Goal: Check status: Check status

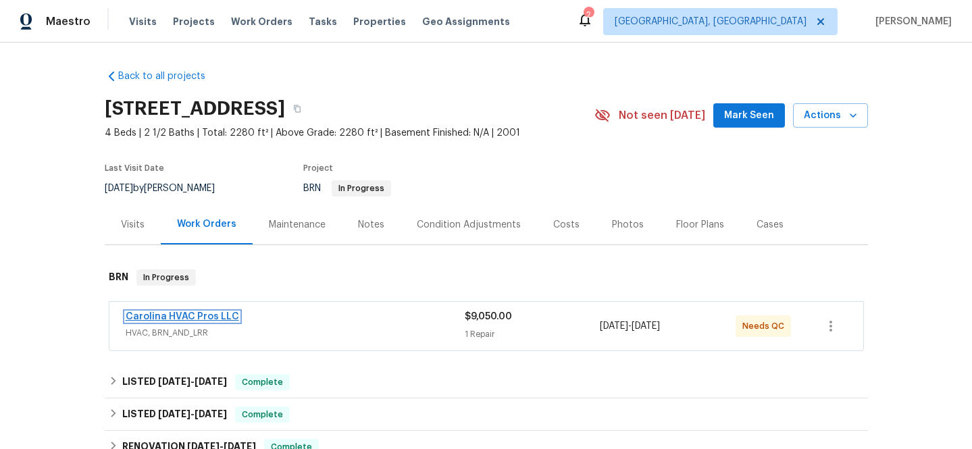
click at [155, 315] on link "Carolina HVAC Pros LLC" at bounding box center [182, 316] width 113 height 9
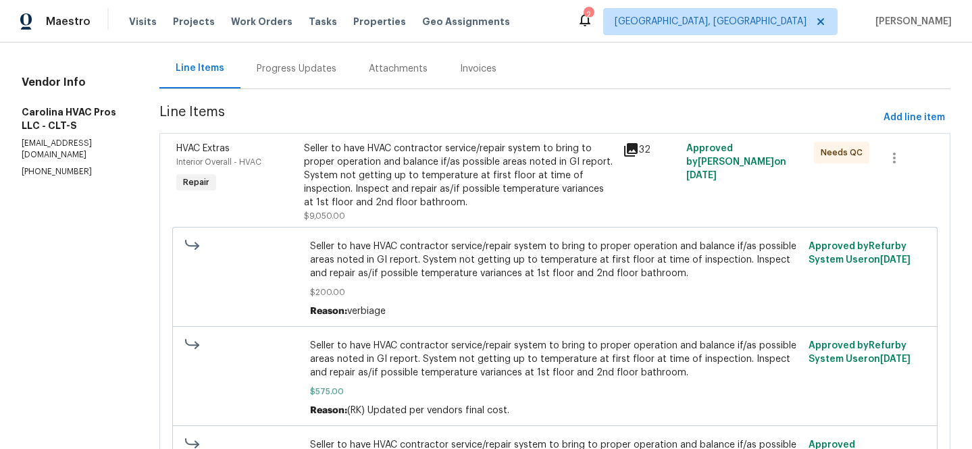
scroll to position [103, 0]
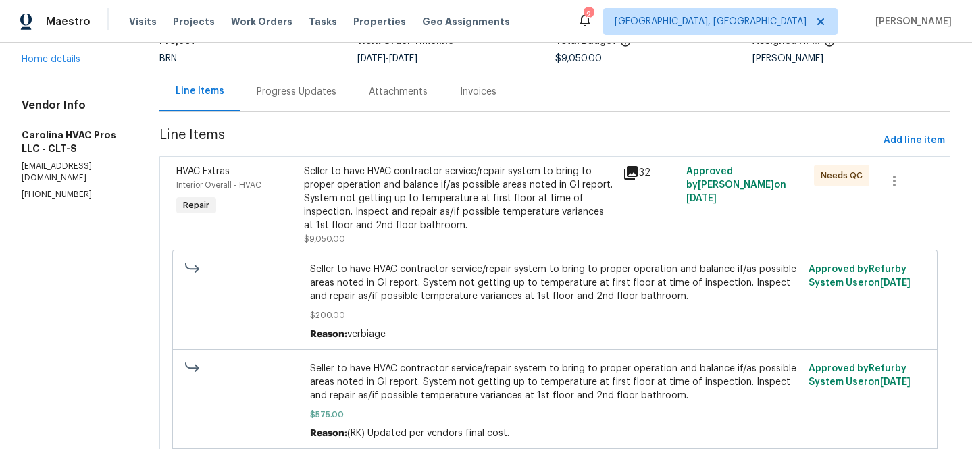
click at [288, 91] on div "Progress Updates" at bounding box center [297, 92] width 80 height 14
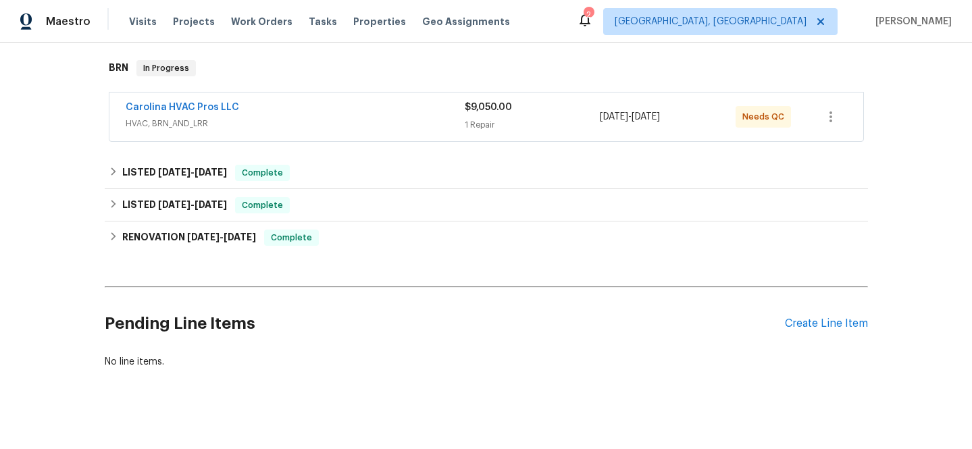
scroll to position [218, 0]
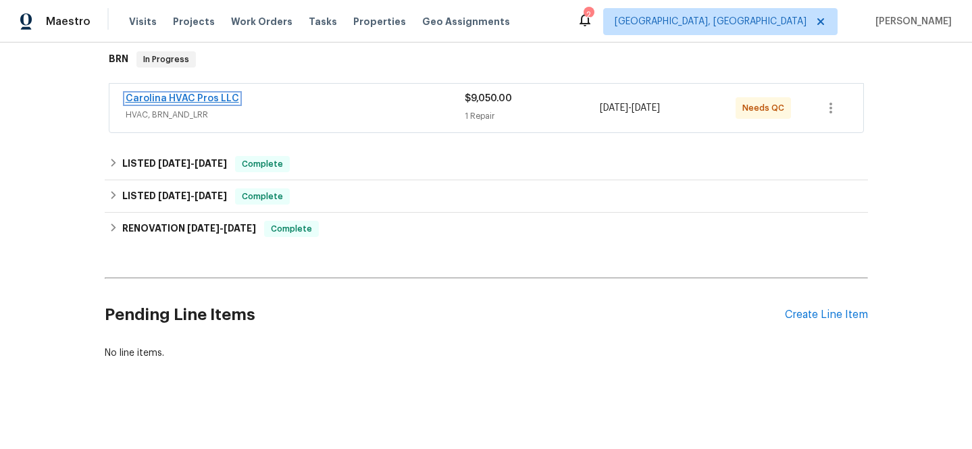
click at [171, 95] on link "Carolina HVAC Pros LLC" at bounding box center [182, 98] width 113 height 9
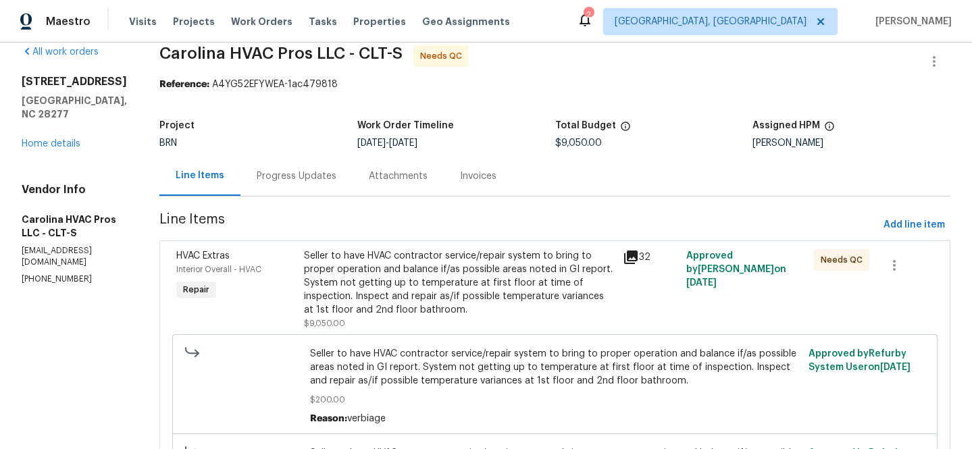
scroll to position [11, 0]
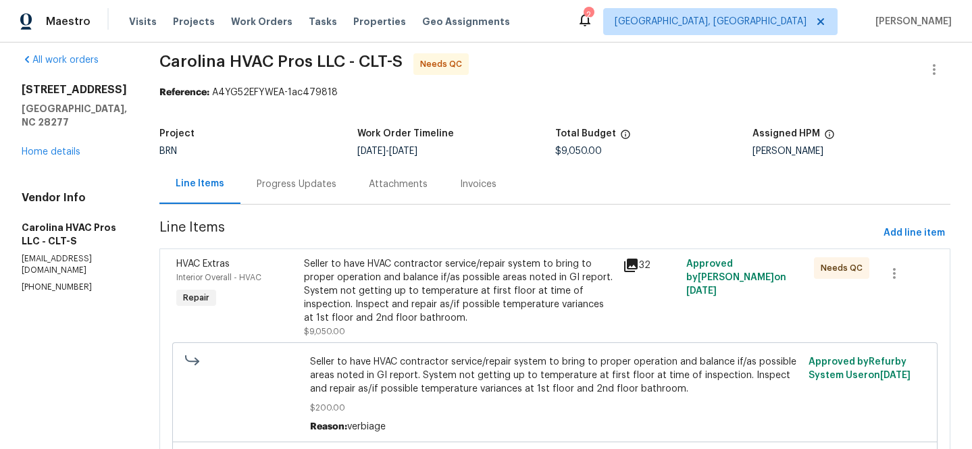
click at [631, 263] on icon at bounding box center [631, 266] width 14 height 14
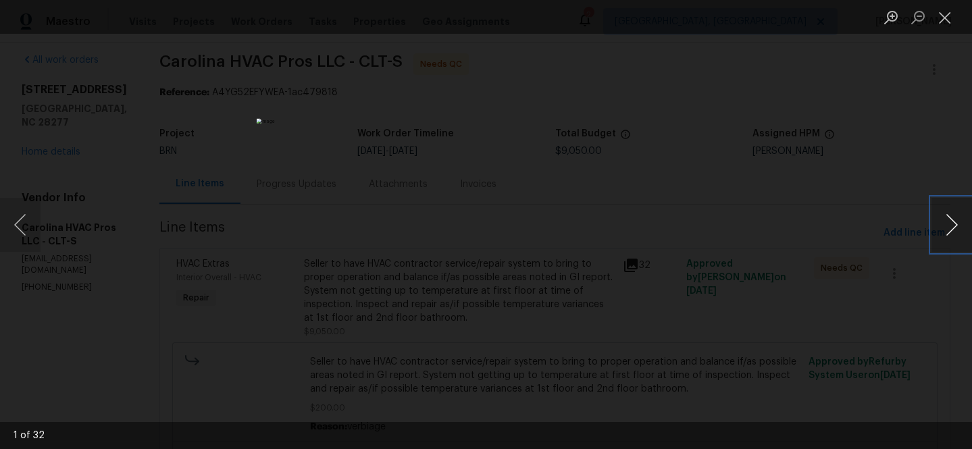
click at [947, 220] on button "Next image" at bounding box center [951, 225] width 41 height 54
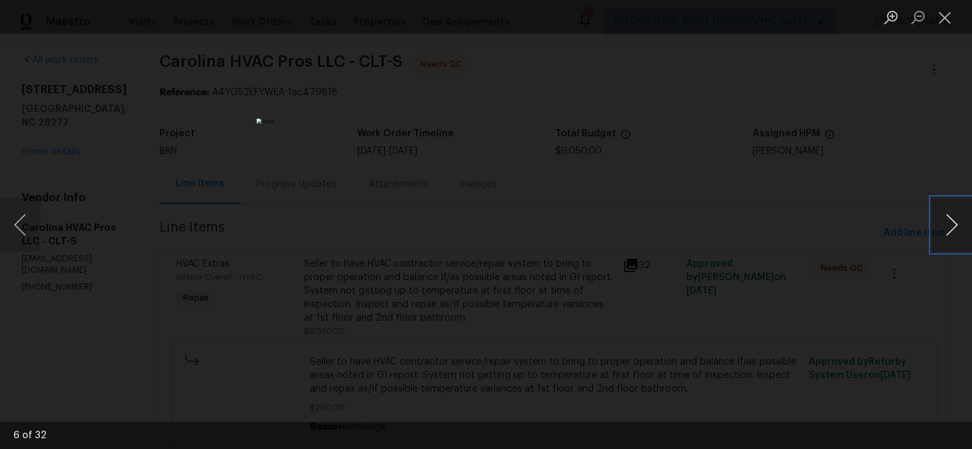
click at [947, 220] on button "Next image" at bounding box center [951, 225] width 41 height 54
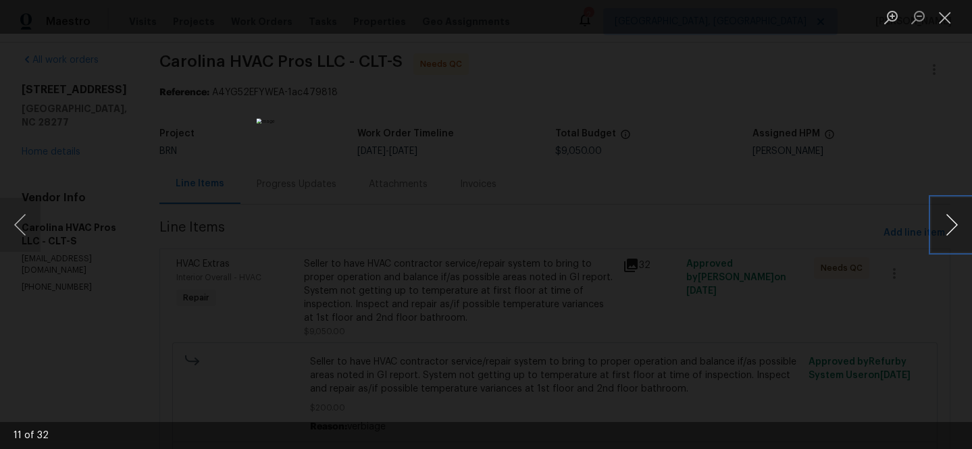
click at [947, 220] on button "Next image" at bounding box center [951, 225] width 41 height 54
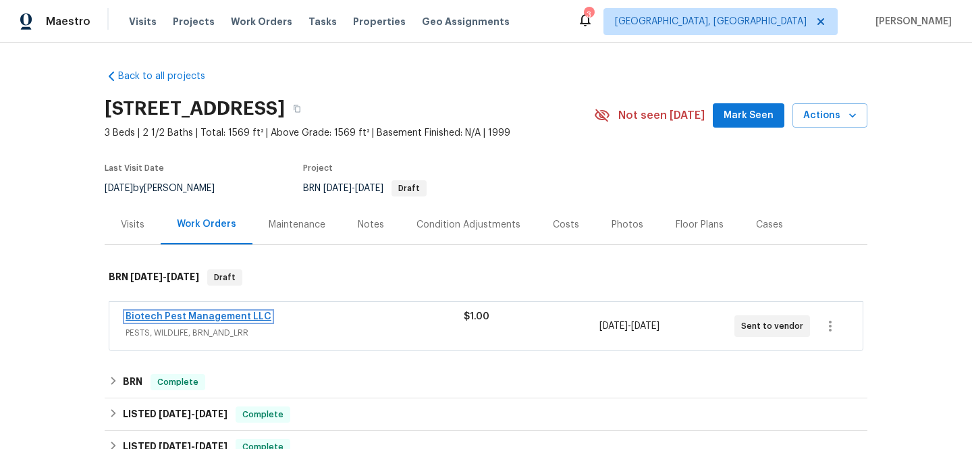
click at [184, 312] on link "Biotech Pest Management LLC" at bounding box center [199, 316] width 146 height 9
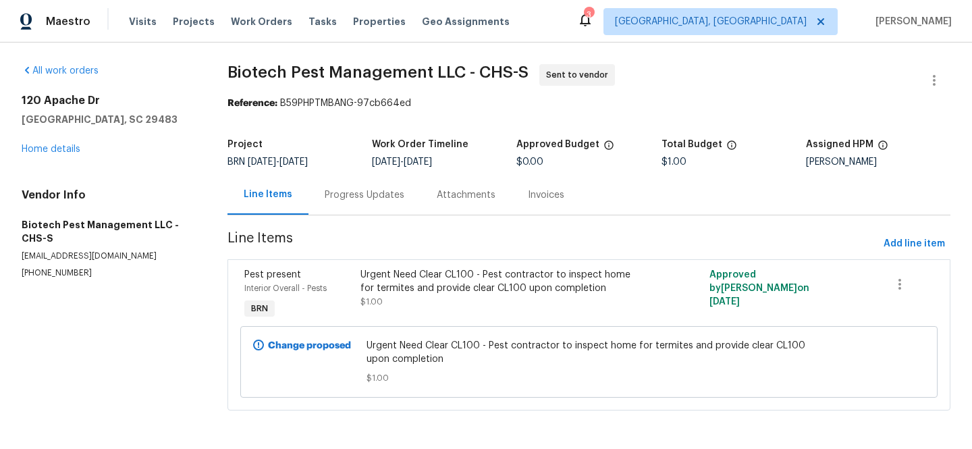
click at [352, 194] on div "Progress Updates" at bounding box center [365, 195] width 80 height 14
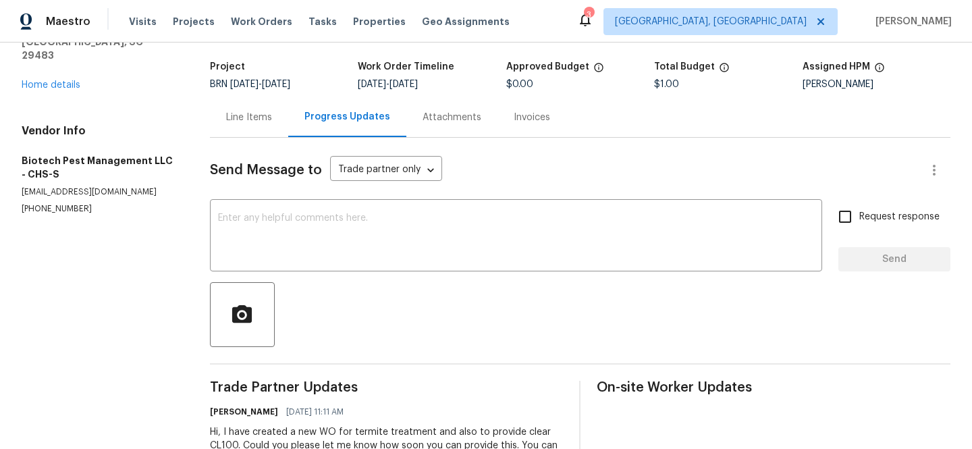
scroll to position [132, 0]
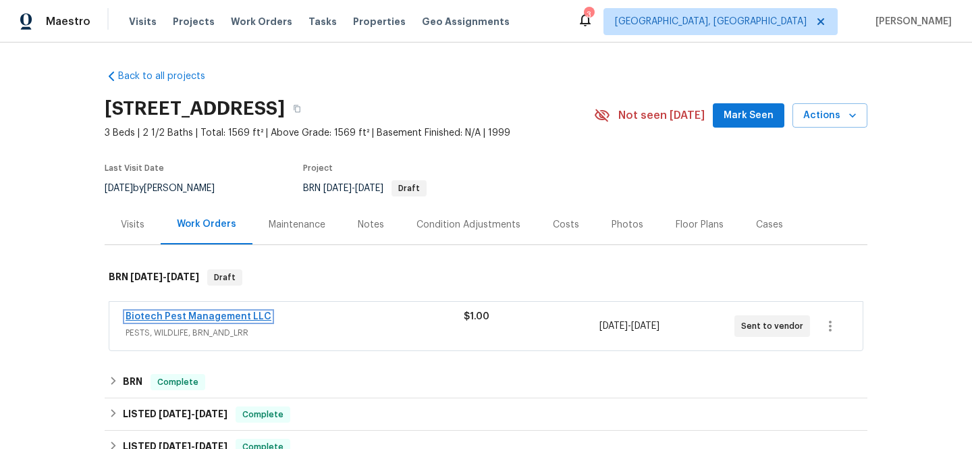
click at [186, 318] on link "Biotech Pest Management LLC" at bounding box center [199, 316] width 146 height 9
